Goal: Transaction & Acquisition: Obtain resource

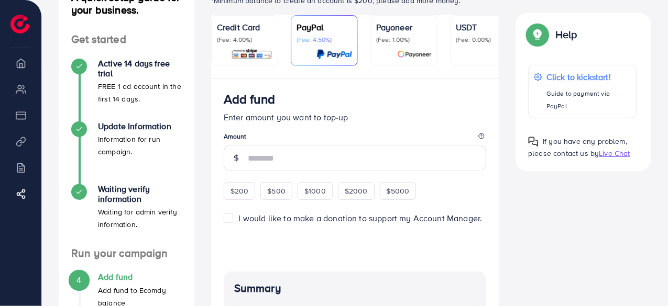
scroll to position [86, 0]
click at [390, 36] on p "(Fee: 1.00%)" at bounding box center [403, 40] width 55 height 8
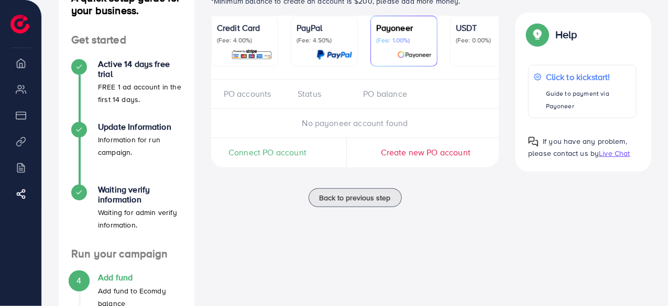
click at [321, 52] on img at bounding box center [334, 55] width 36 height 12
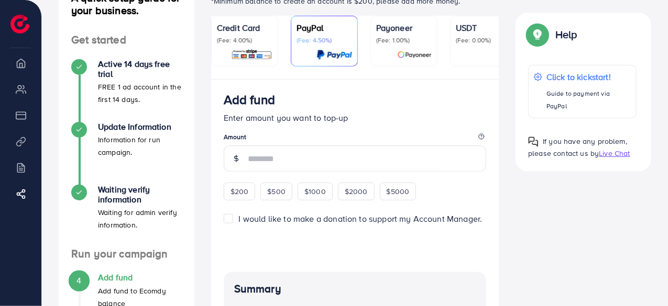
click at [254, 36] on p "(Fee: 4.00%)" at bounding box center [244, 40] width 55 height 8
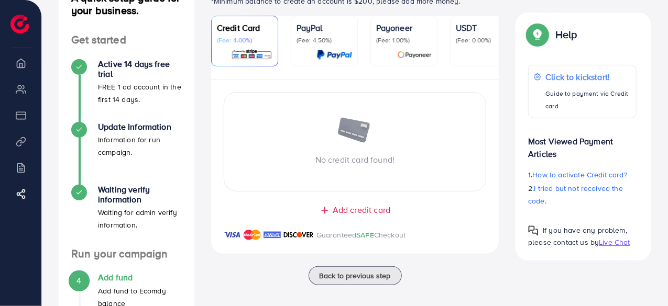
click at [417, 36] on p "(Fee: 1.00%)" at bounding box center [403, 40] width 55 height 8
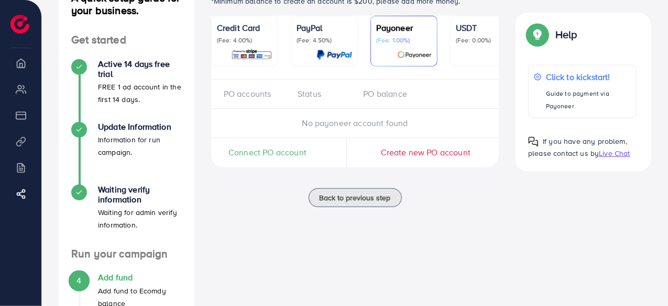
click at [458, 43] on p "(Fee: 0.00%)" at bounding box center [482, 40] width 55 height 8
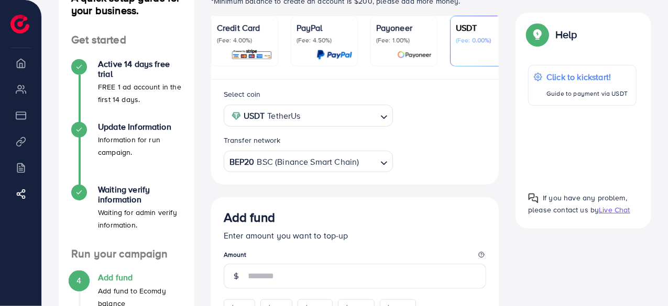
click at [311, 49] on div at bounding box center [323, 55] width 55 height 12
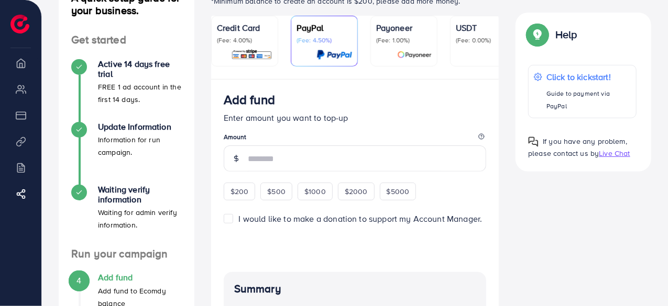
click at [382, 37] on p "(Fee: 1.00%)" at bounding box center [403, 40] width 55 height 8
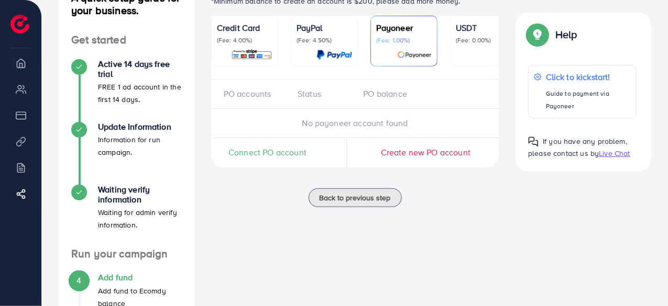
click at [236, 103] on div "PO accounts Status PO balance" at bounding box center [355, 94] width 288 height 29
click at [241, 100] on div "PO accounts" at bounding box center [256, 94] width 65 height 12
click at [309, 95] on div "Status" at bounding box center [321, 94] width 65 height 12
click at [397, 94] on div "PO balance" at bounding box center [387, 94] width 65 height 12
drag, startPoint x: 226, startPoint y: 155, endPoint x: 475, endPoint y: 161, distance: 249.8
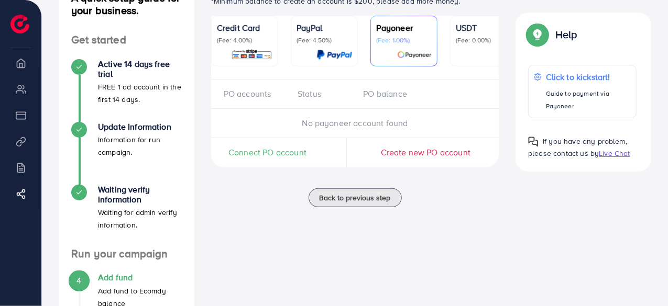
click at [475, 161] on div "Connect PO account Create new PO account" at bounding box center [346, 152] width 271 height 29
copy div "Connect PO account Create new PO account"
